Goal: Task Accomplishment & Management: Manage account settings

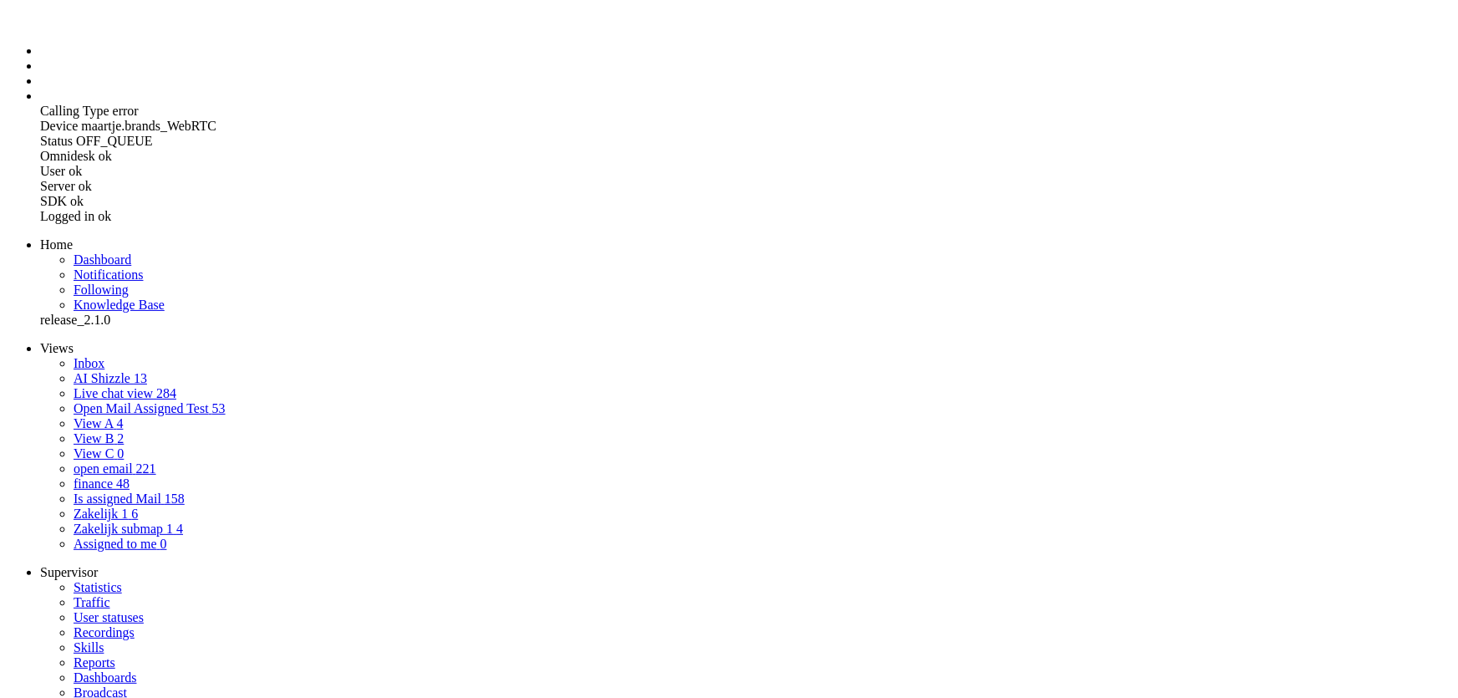
click at [111, 371] on link "AI Shizzle 13" at bounding box center [111, 378] width 74 height 14
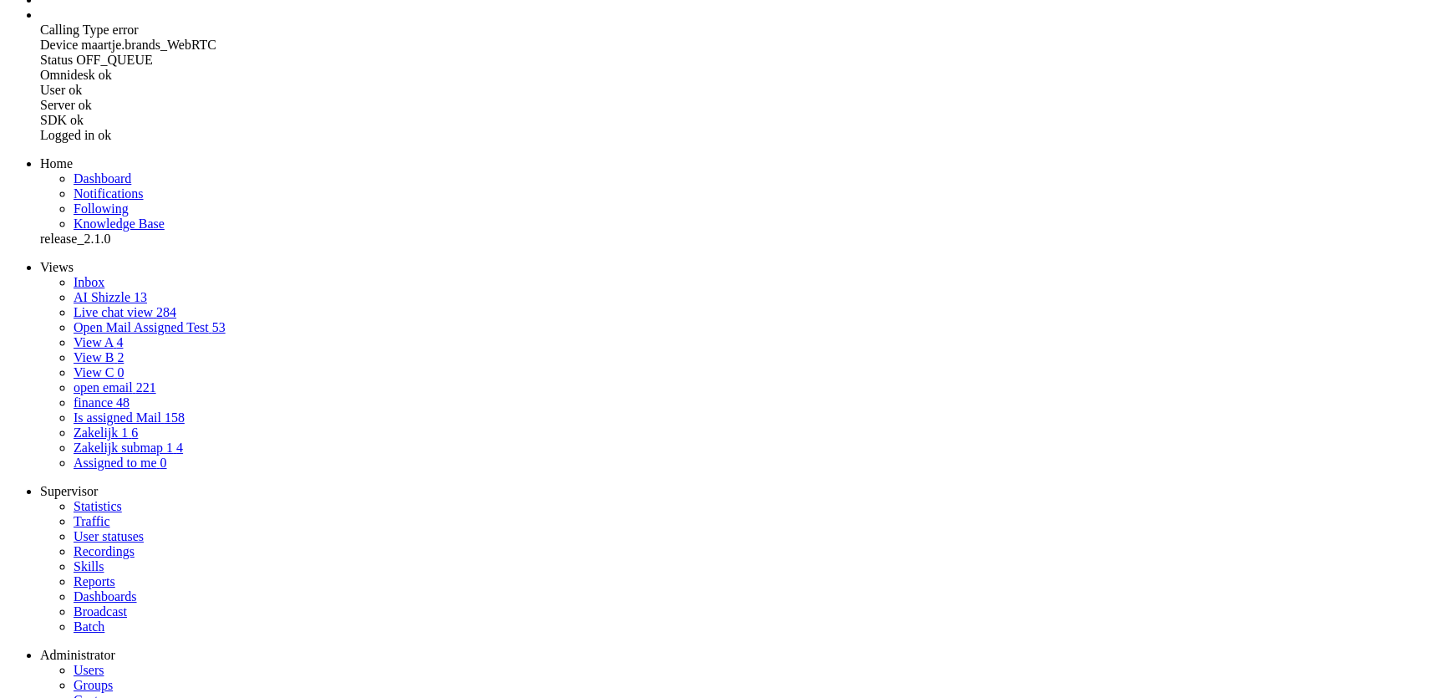
scroll to position [5, 0]
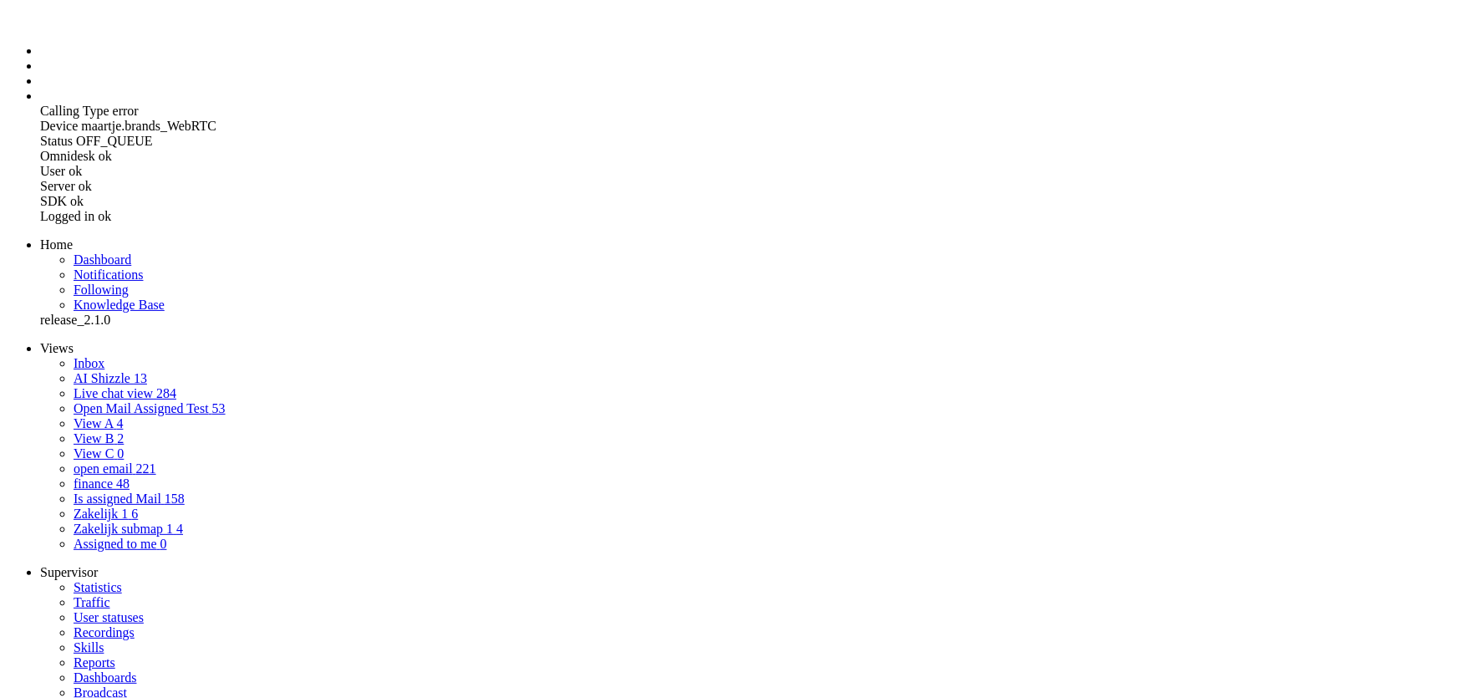
click at [40, 104] on li "Admin menu" at bounding box center [745, 96] width 1411 height 15
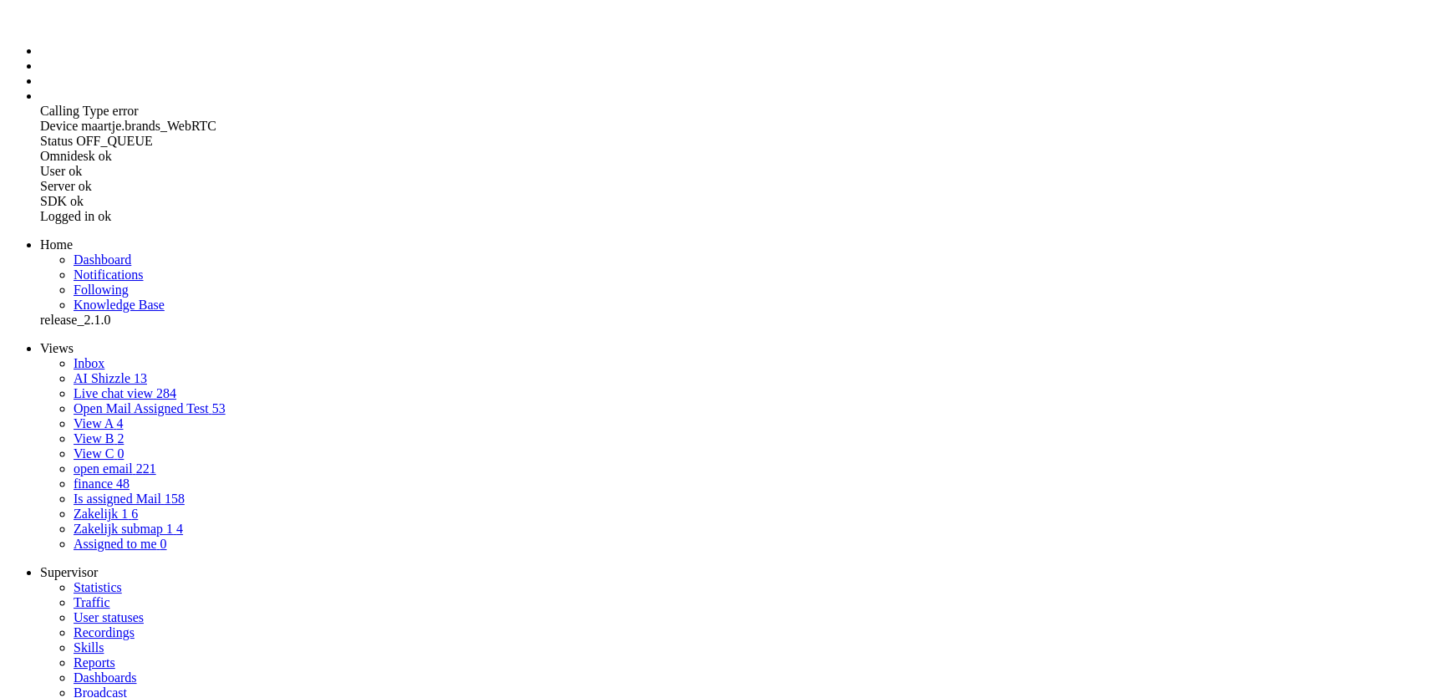
type input "ed"
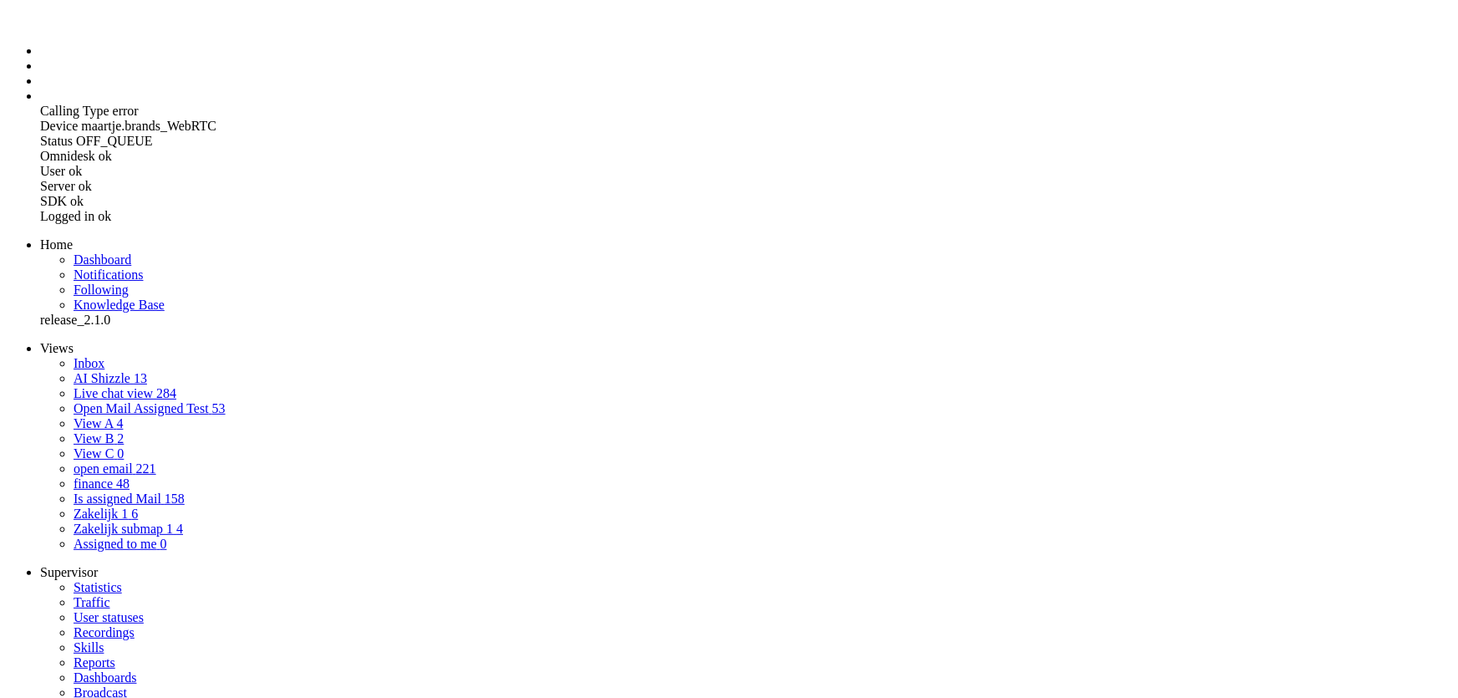
select select
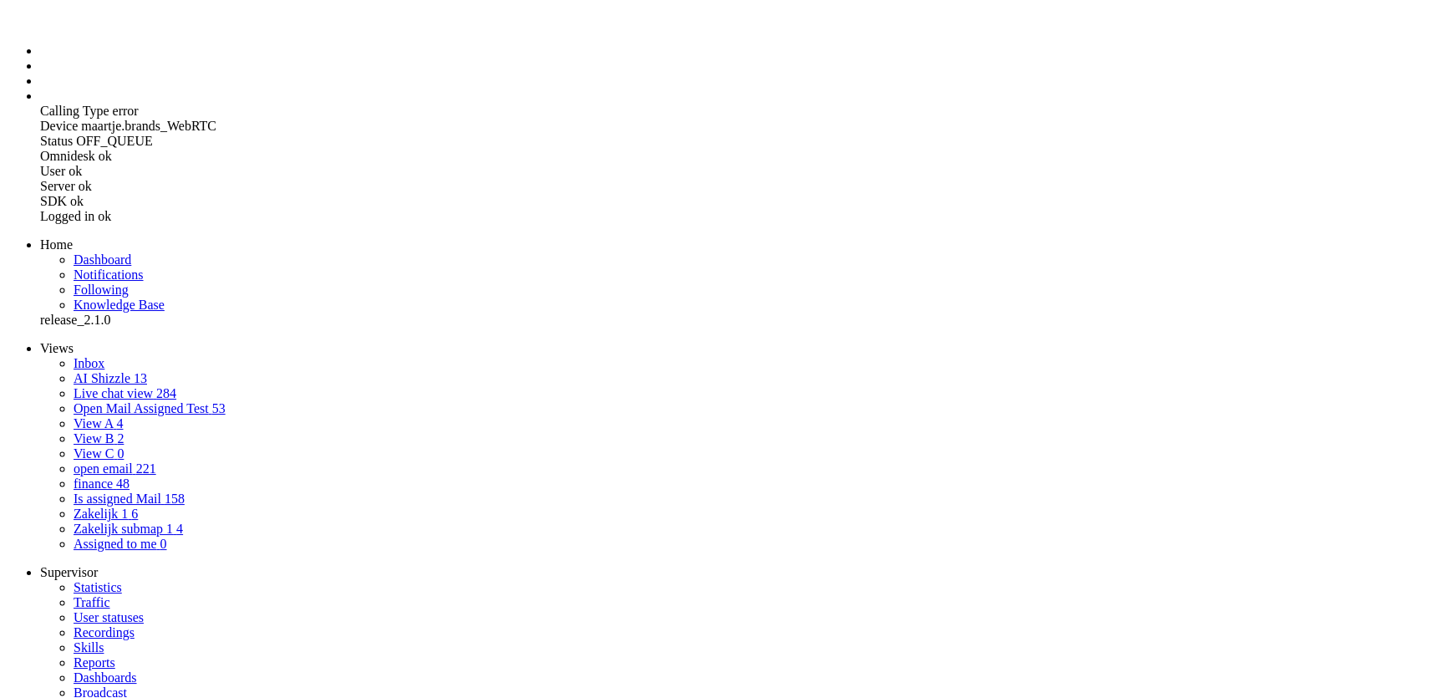
select select "external-application"
checkbox input "true"
type input "[EMAIL_ADDRESS][DOMAIN_NAME]"
checkbox input "true"
type input "[PHONE_NUMBER]"
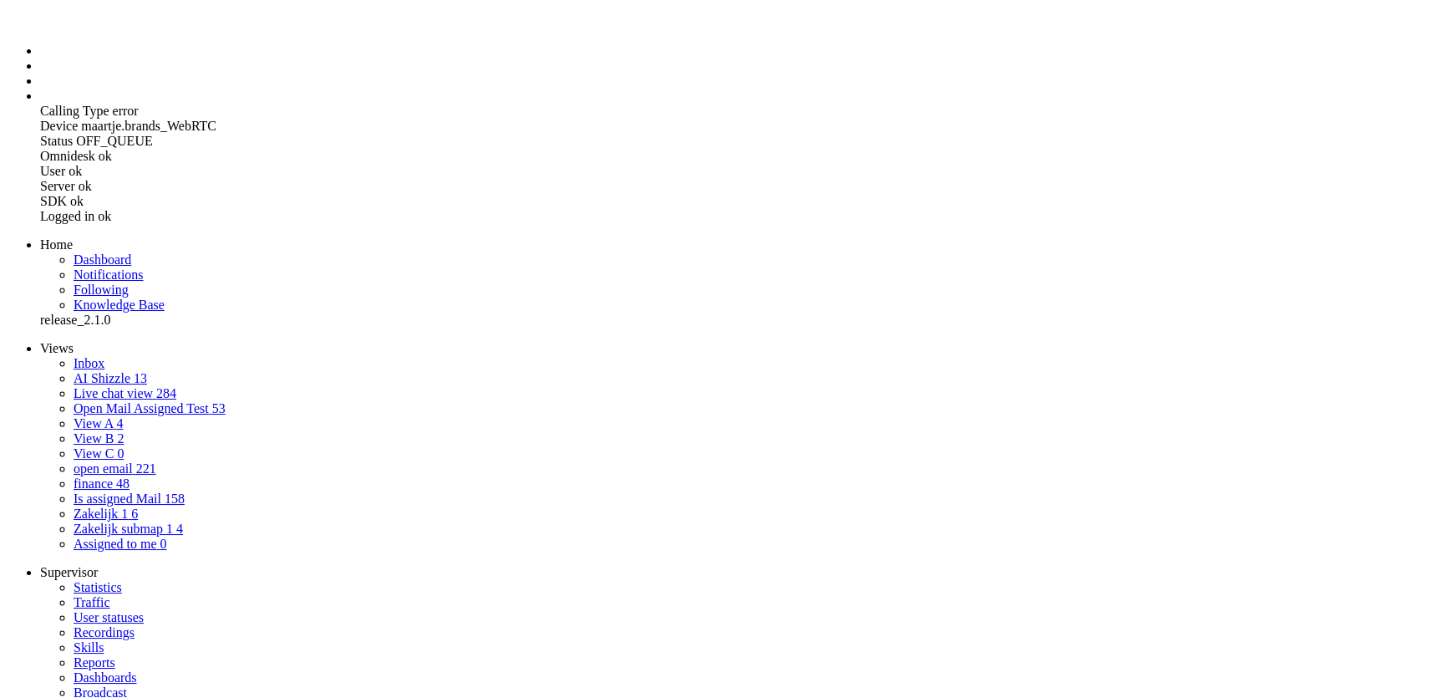
select select "en"
select select "en_GB"
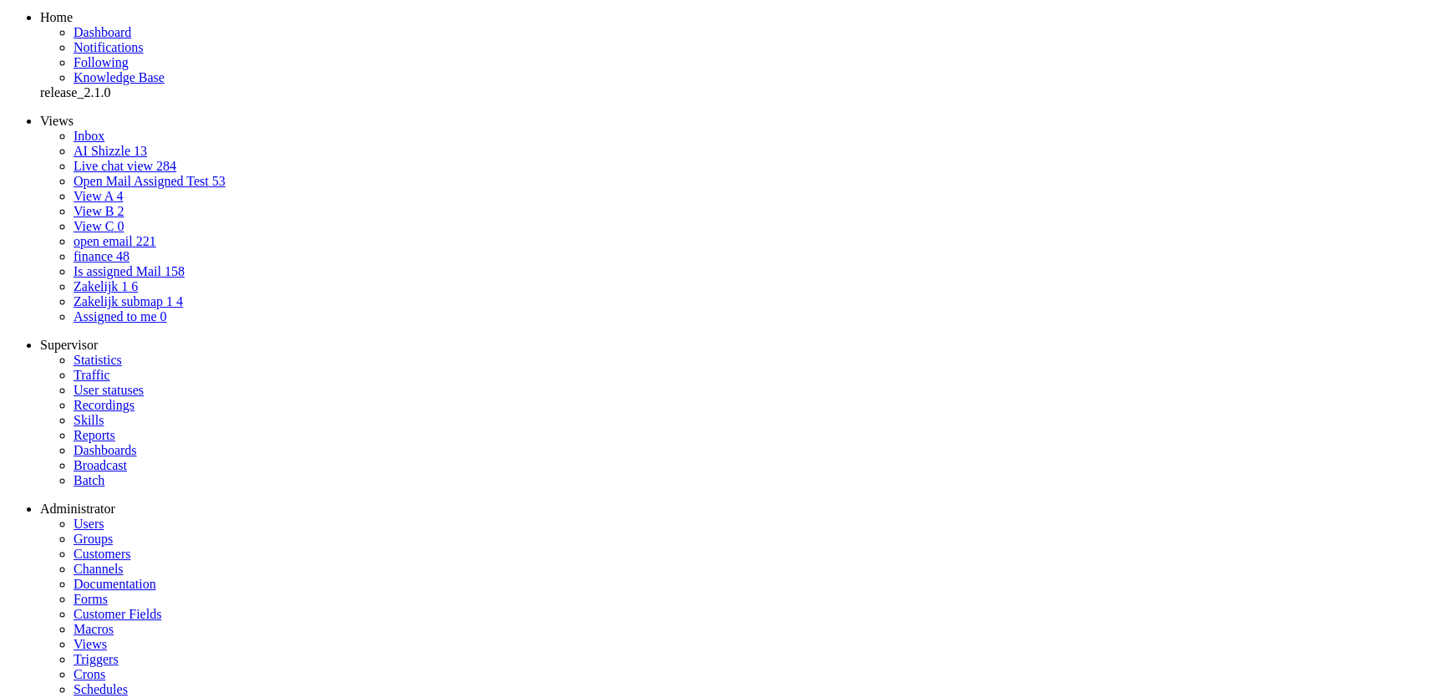
scroll to position [240, 0]
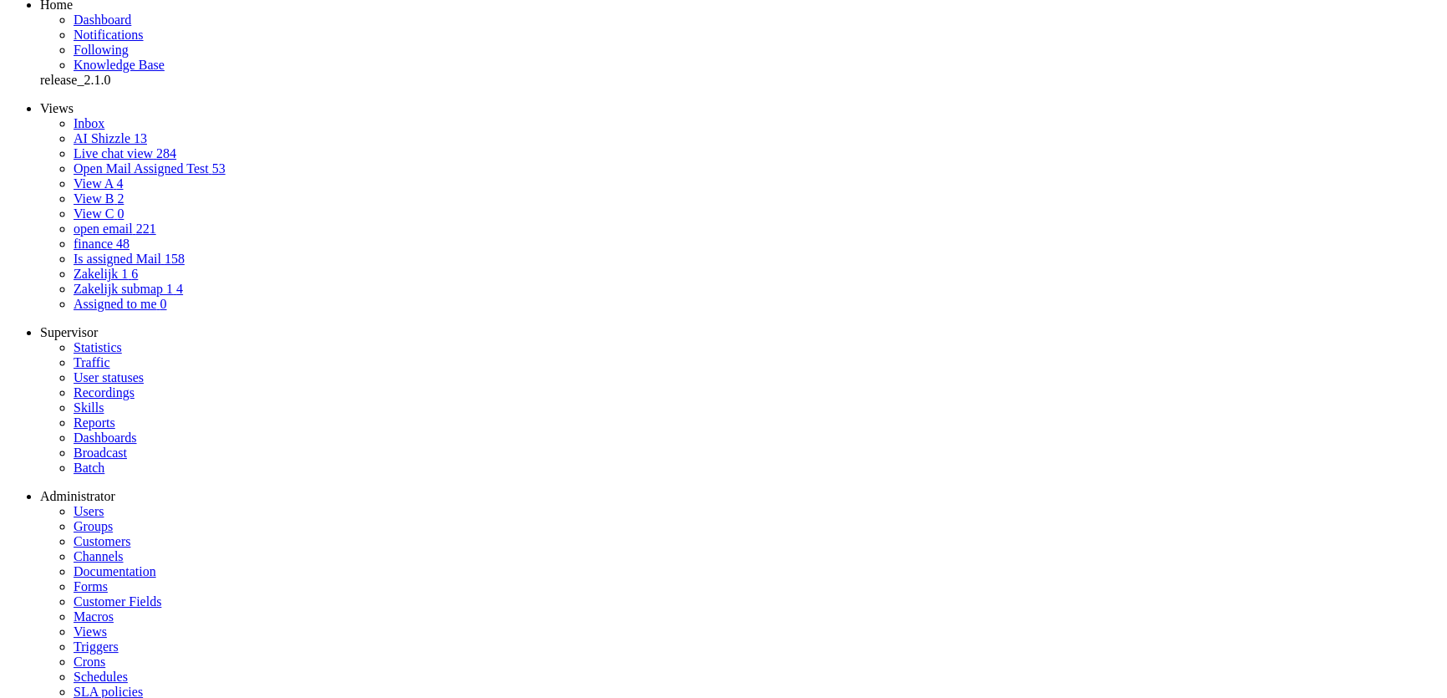
click at [100, 485] on div "Calling Type error Device maartje.brands_WebRTC Status OFF_QUEUE Omnidesk ok Us…" at bounding box center [724, 304] width 1434 height 1061
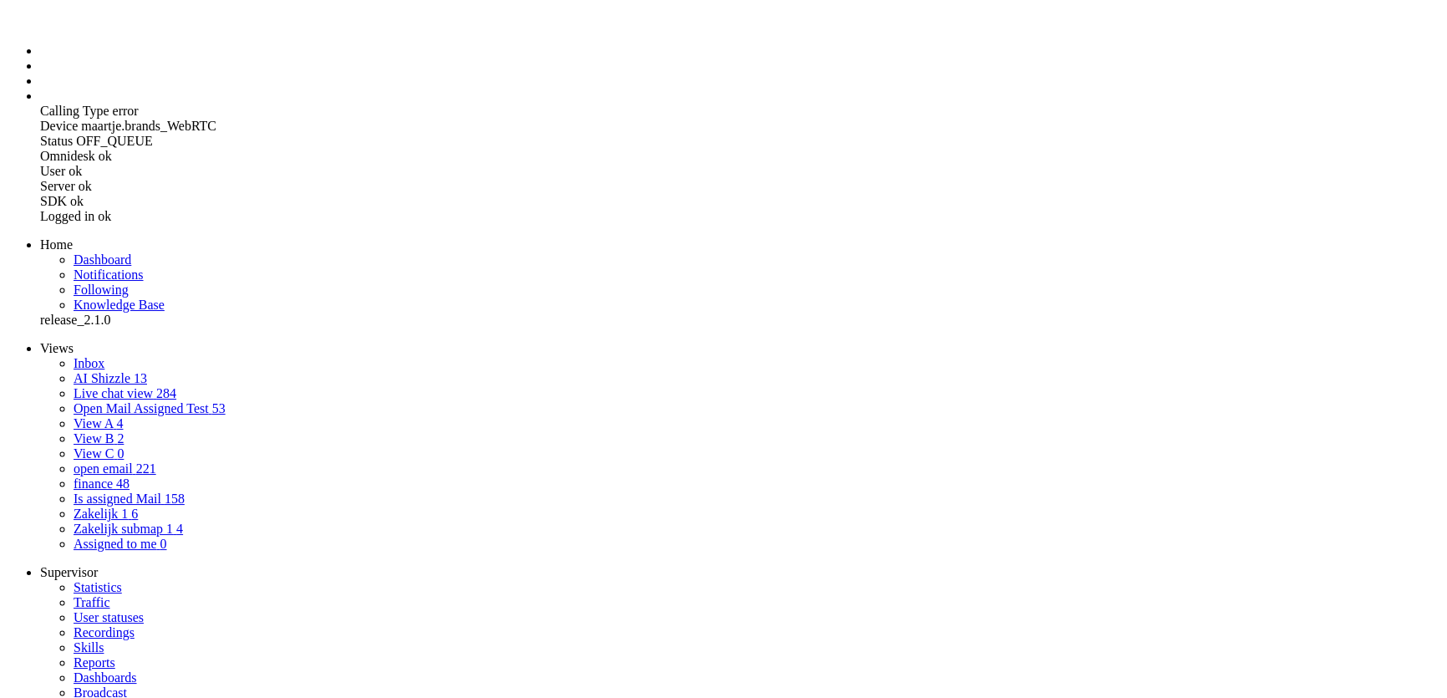
type input "e"
type input "sem"
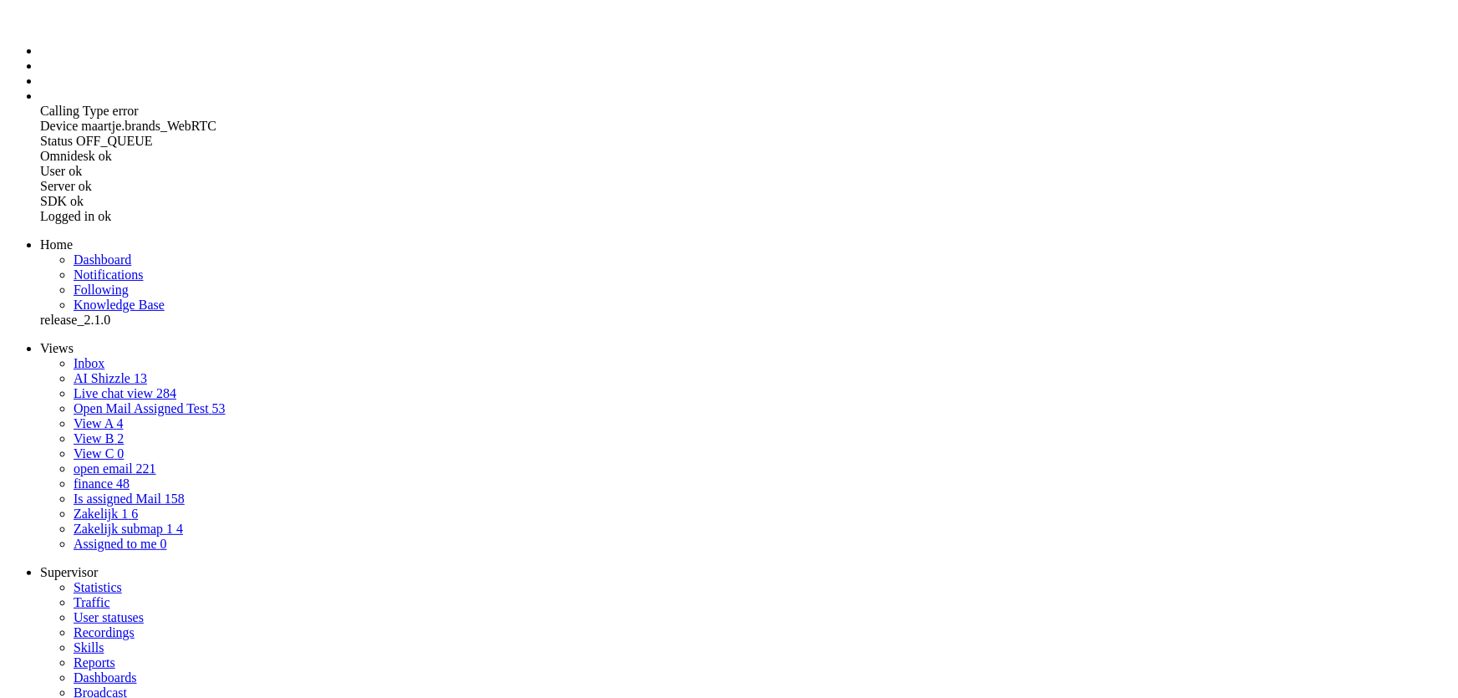
select select
select select "inbound-new"
type input "[EMAIL_ADDRESS][DOMAIN_NAME]"
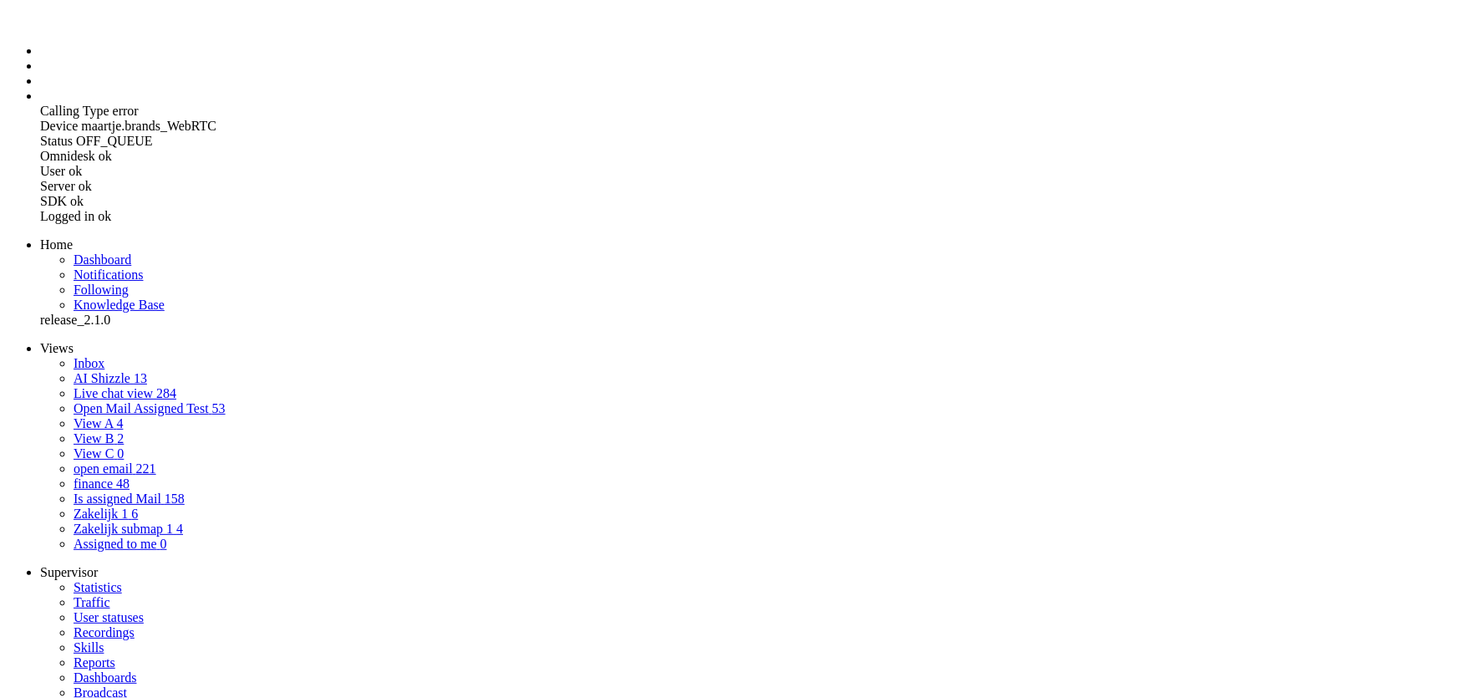
checkbox input "true"
type input "[PHONE_NUMBER]"
select select "en"
select select "en_GB"
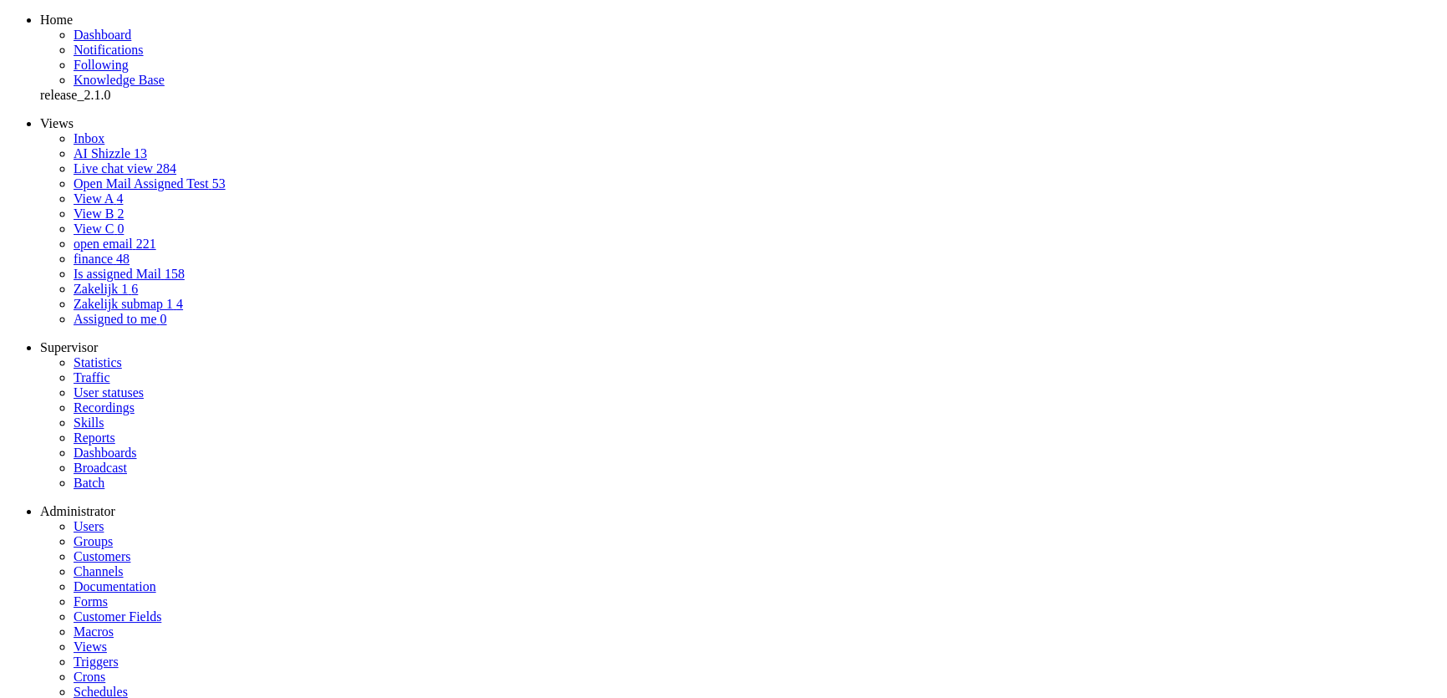
checkbox input "true"
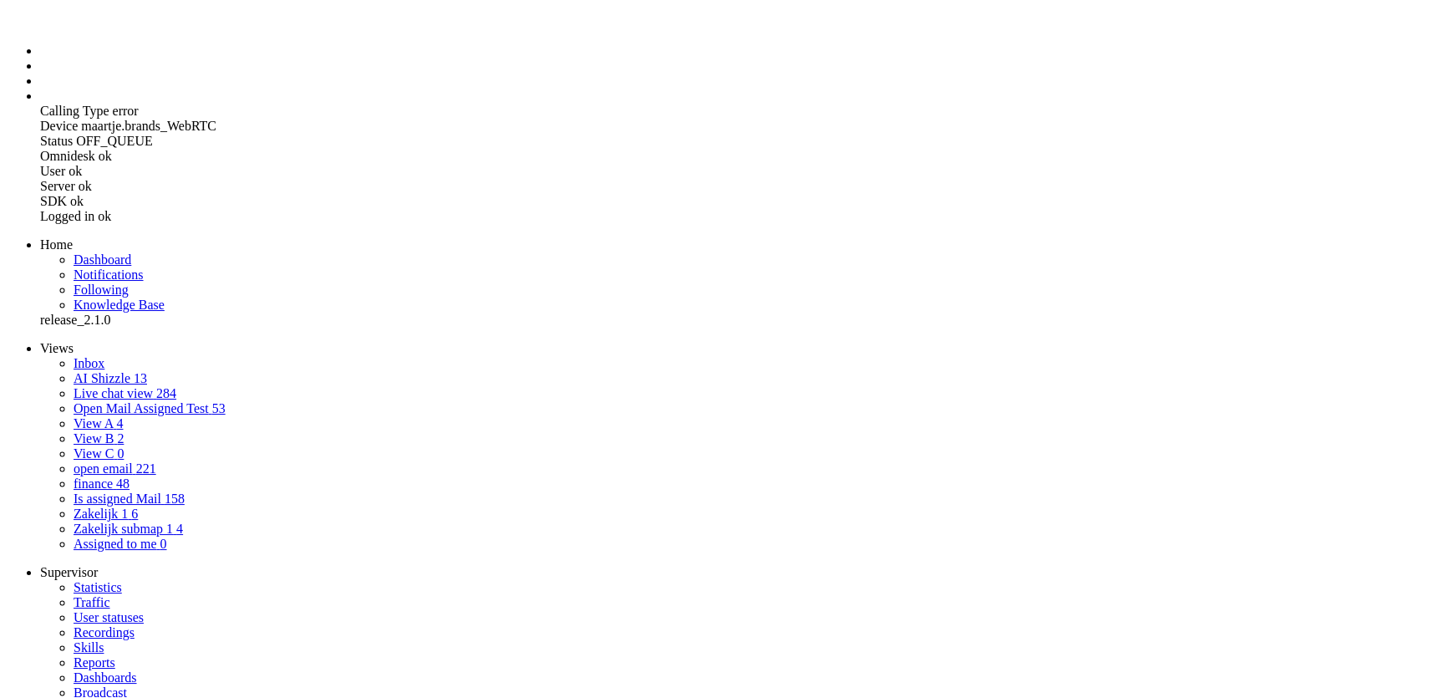
click at [40, 74] on li "Tickets menu" at bounding box center [740, 65] width 1400 height 15
click at [92, 371] on span "AI Shizzle" at bounding box center [102, 378] width 57 height 14
click at [0, 0] on icon at bounding box center [0, 0] width 0 height 0
